Goal: Transaction & Acquisition: Purchase product/service

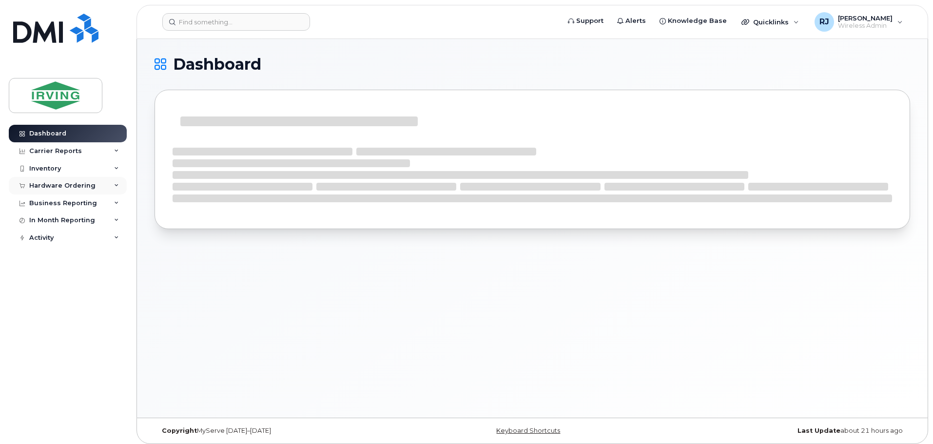
click at [79, 186] on div "Hardware Ordering" at bounding box center [62, 186] width 66 height 8
click at [64, 202] on div "Overview" at bounding box center [50, 203] width 32 height 9
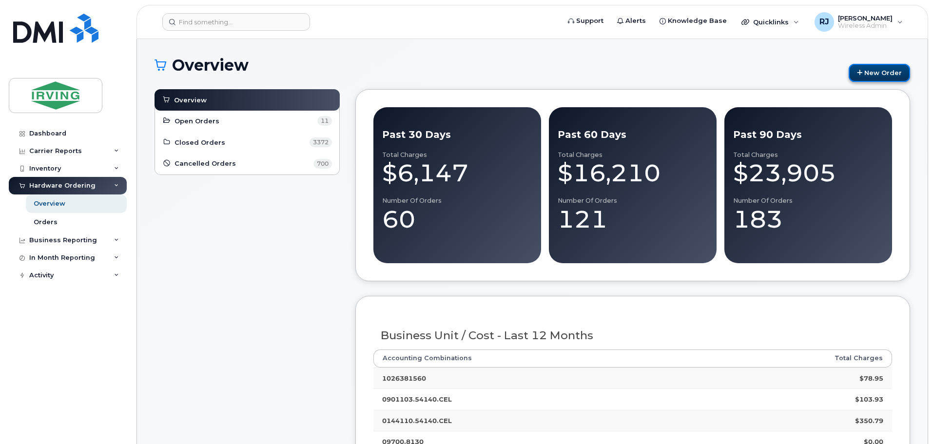
click at [887, 73] on link "New Order" at bounding box center [878, 73] width 61 height 18
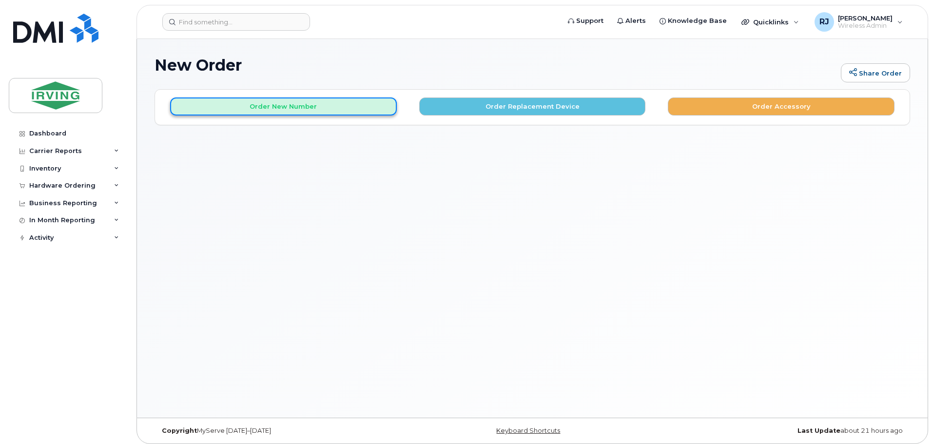
click at [360, 105] on button "Order New Number" at bounding box center [283, 106] width 227 height 18
